Goal: Task Accomplishment & Management: Use online tool/utility

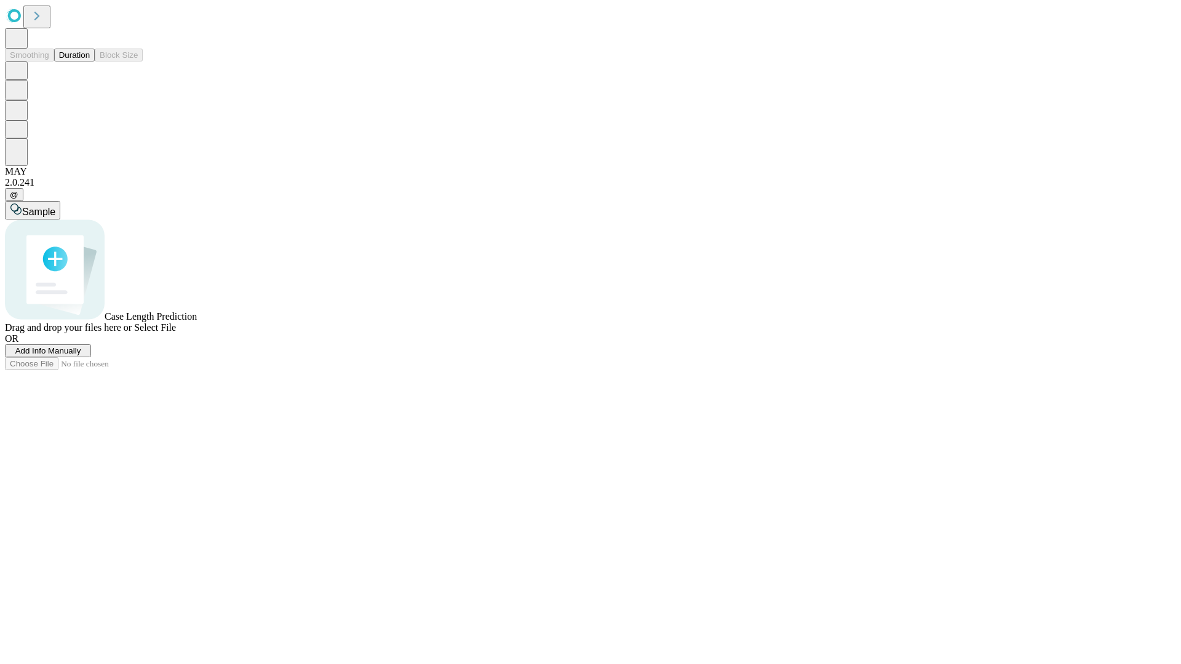
click at [90, 62] on button "Duration" at bounding box center [74, 55] width 41 height 13
click at [81, 356] on span "Add Info Manually" at bounding box center [48, 350] width 66 height 9
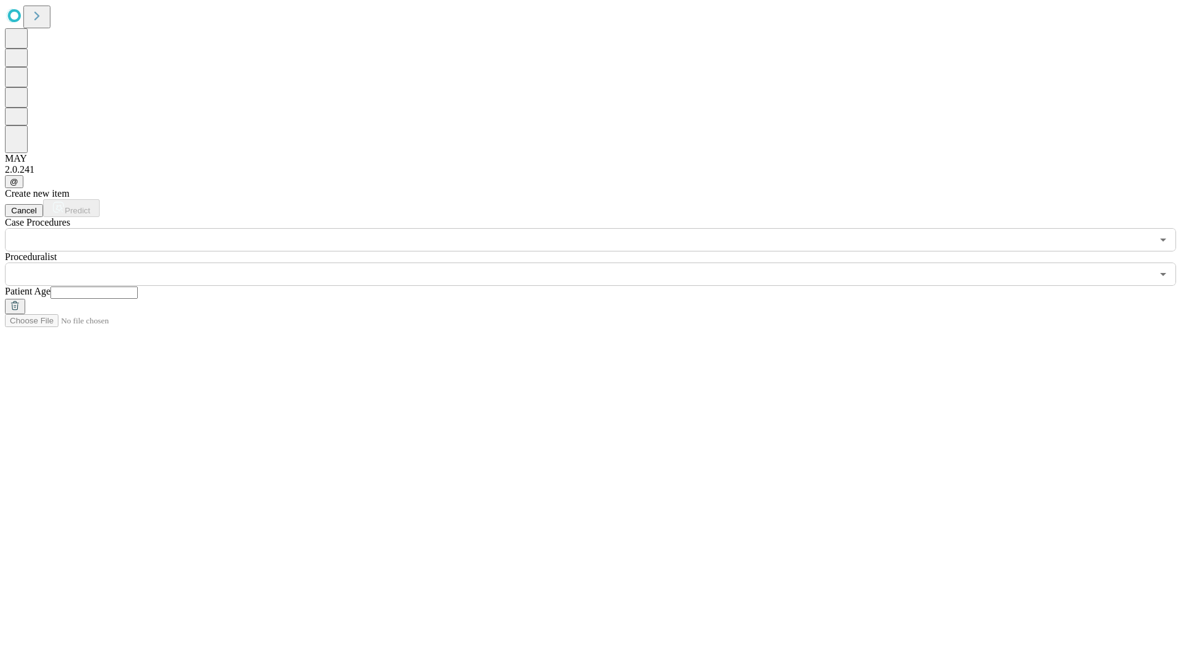
click at [138, 287] on input "text" at bounding box center [93, 293] width 87 height 12
type input "*"
click at [599, 263] on input "text" at bounding box center [578, 274] width 1147 height 23
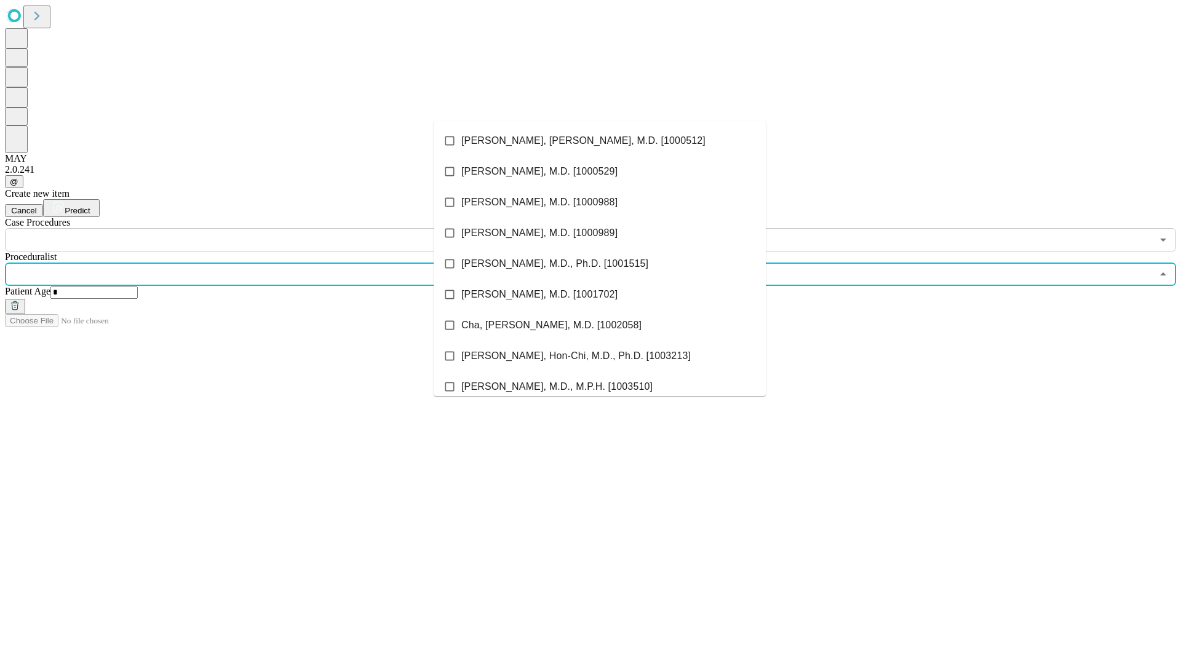
click at [600, 141] on li "[PERSON_NAME], [PERSON_NAME], M.D. [1000512]" at bounding box center [600, 140] width 332 height 31
